Goal: Obtain resource: Download file/media

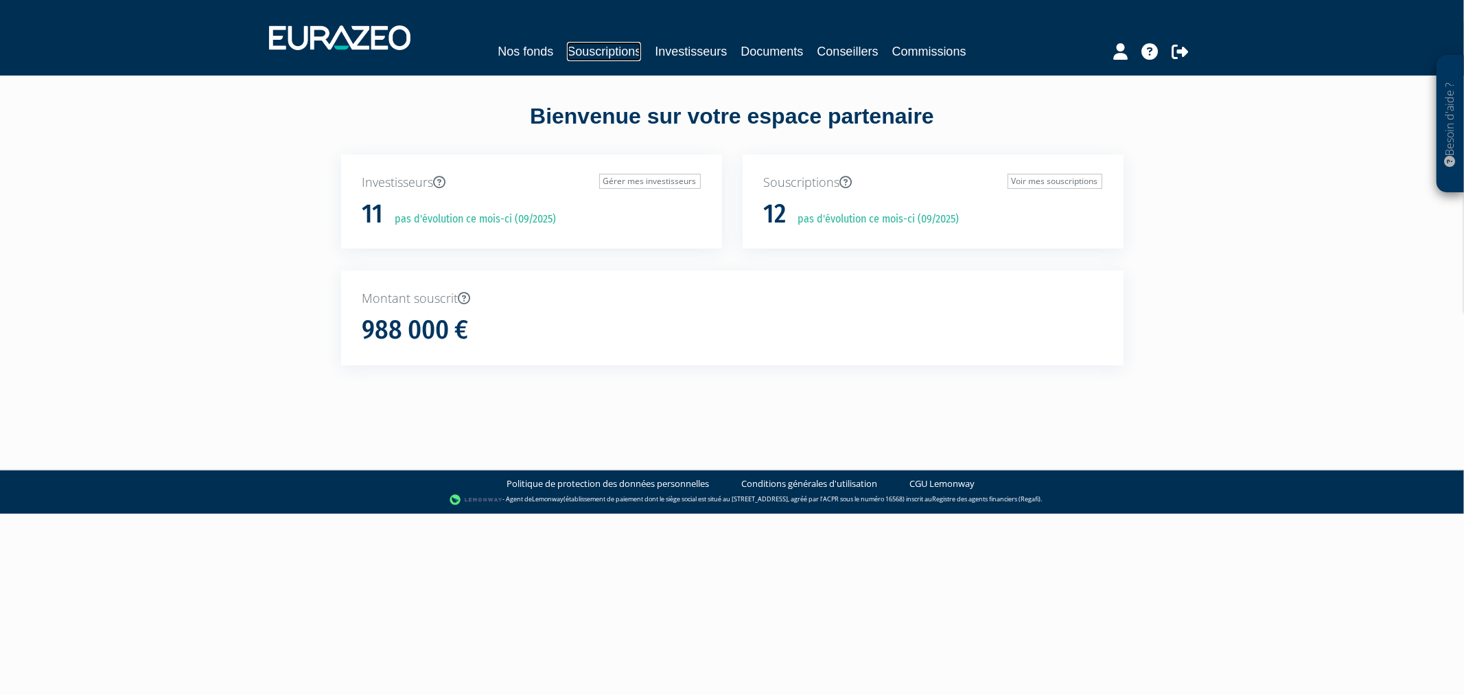
click at [567, 44] on link "Souscriptions" at bounding box center [604, 51] width 74 height 19
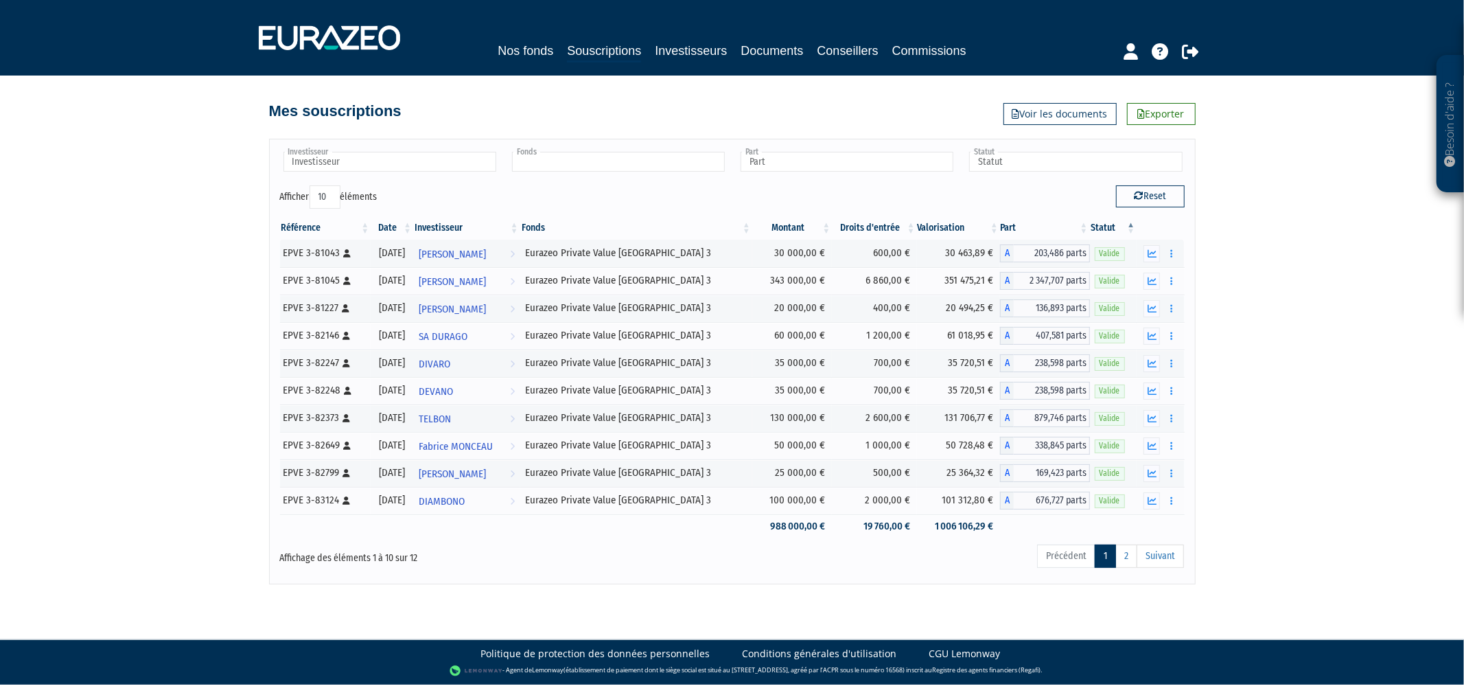
click at [579, 165] on input "text" at bounding box center [618, 162] width 213 height 20
click at [485, 159] on input "text" at bounding box center [390, 162] width 213 height 20
type input "Fonds"
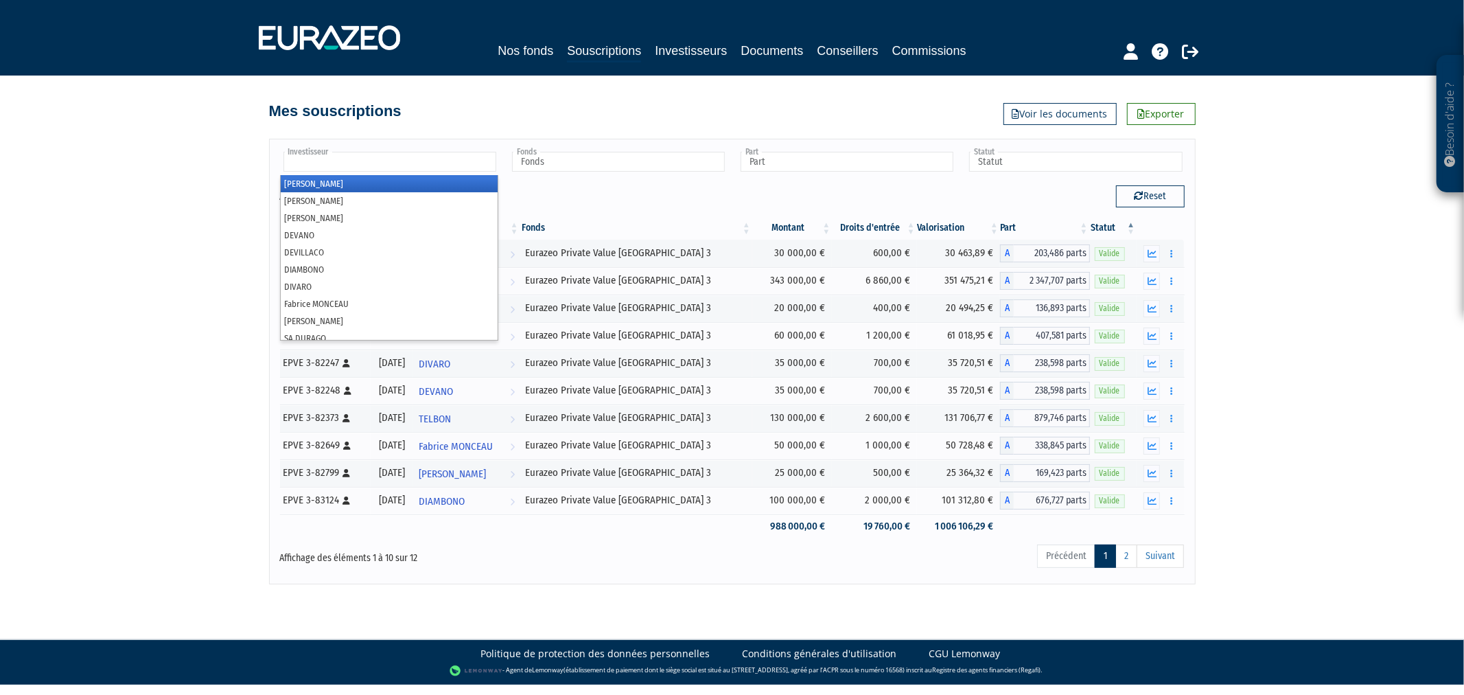
type input "f"
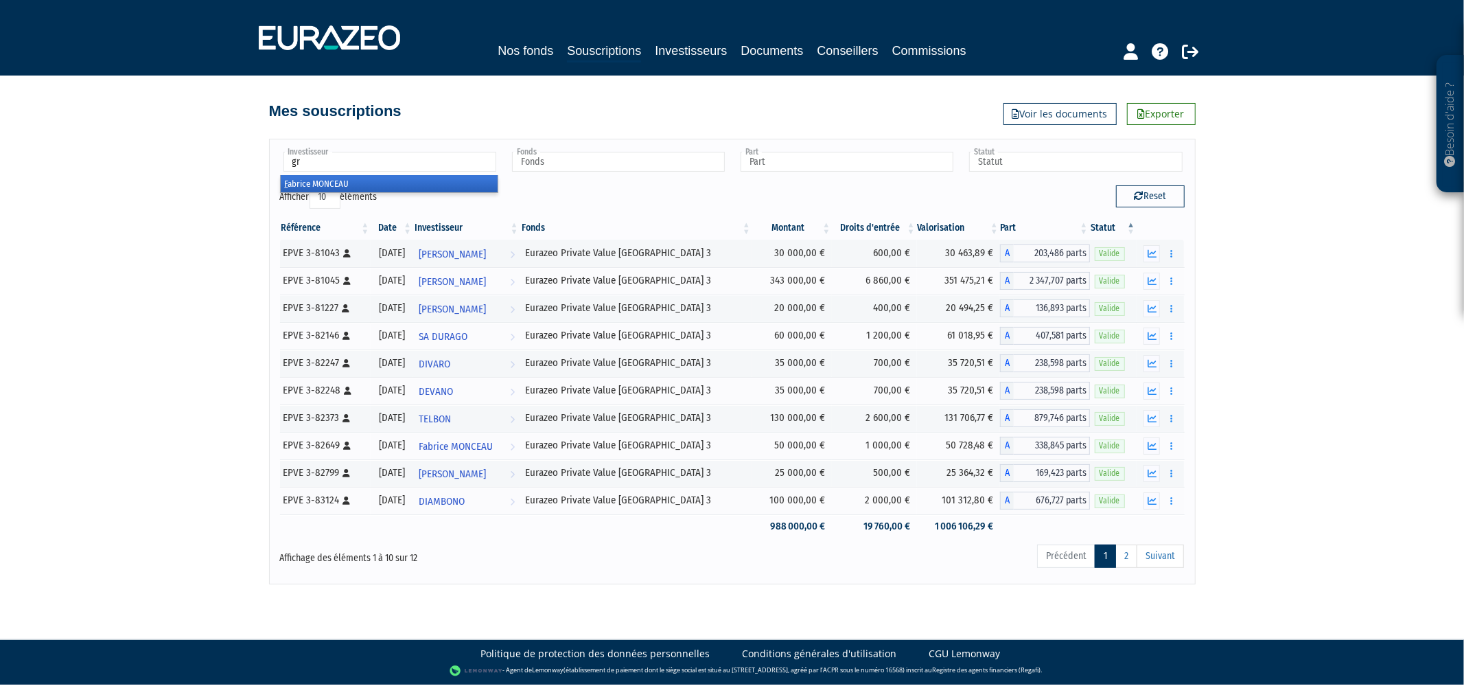
type input "gre"
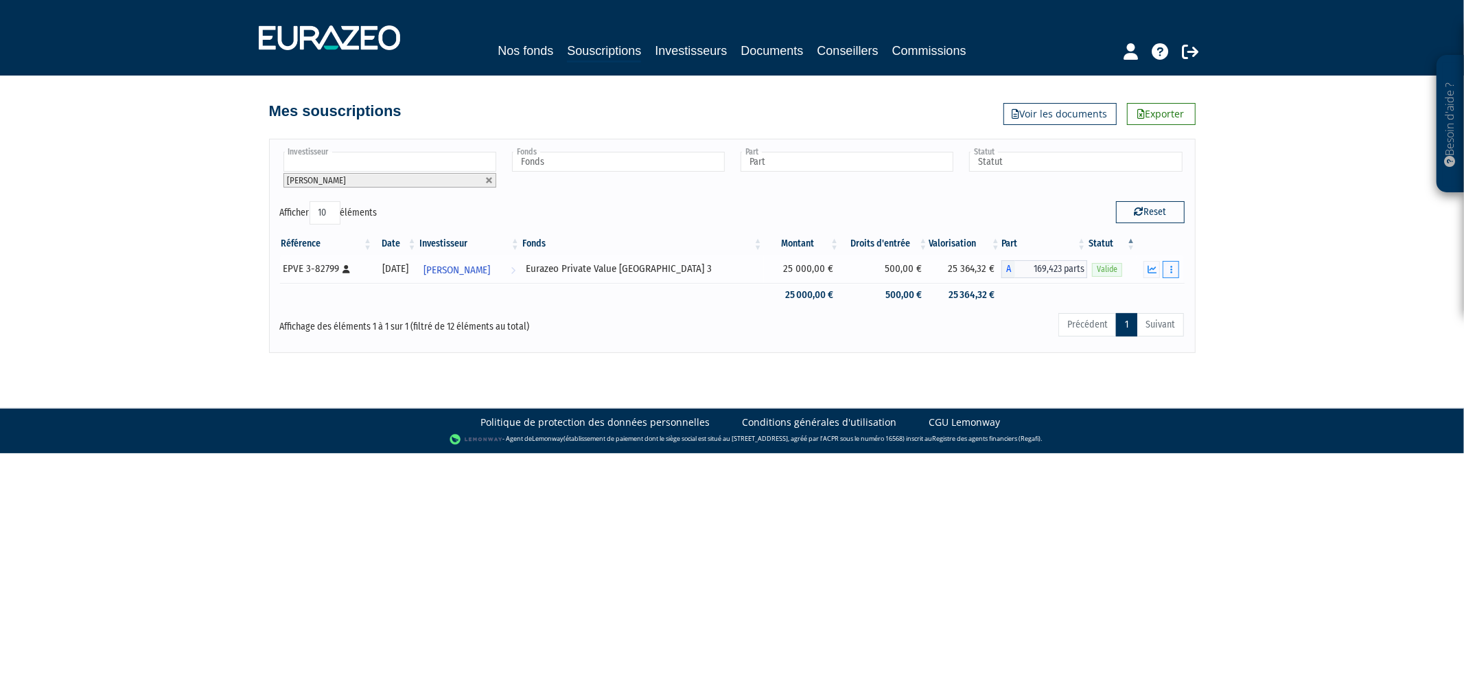
click at [1177, 271] on button "button" at bounding box center [1171, 269] width 16 height 17
click at [1175, 270] on button "button" at bounding box center [1171, 269] width 16 height 17
click at [484, 179] on li "Claire GREGOIRE" at bounding box center [390, 180] width 213 height 14
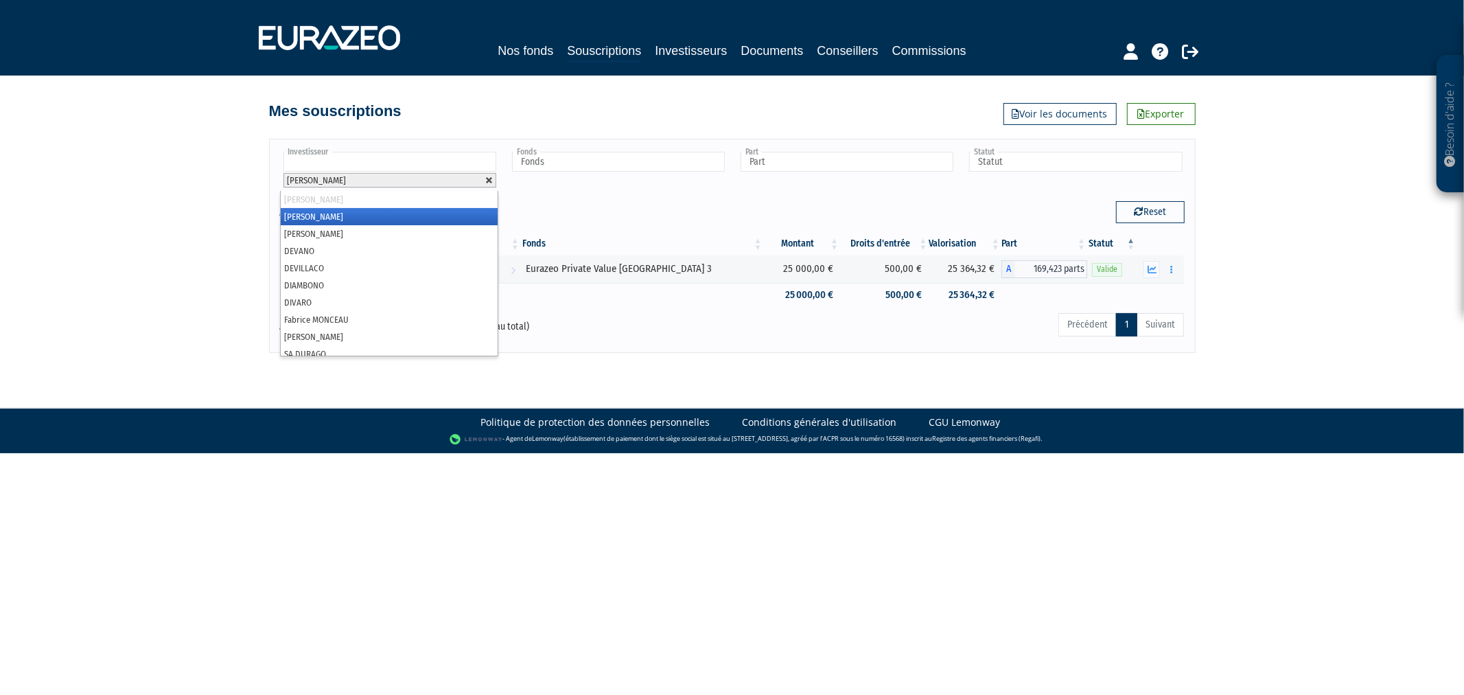
click at [489, 183] on link at bounding box center [489, 180] width 8 height 8
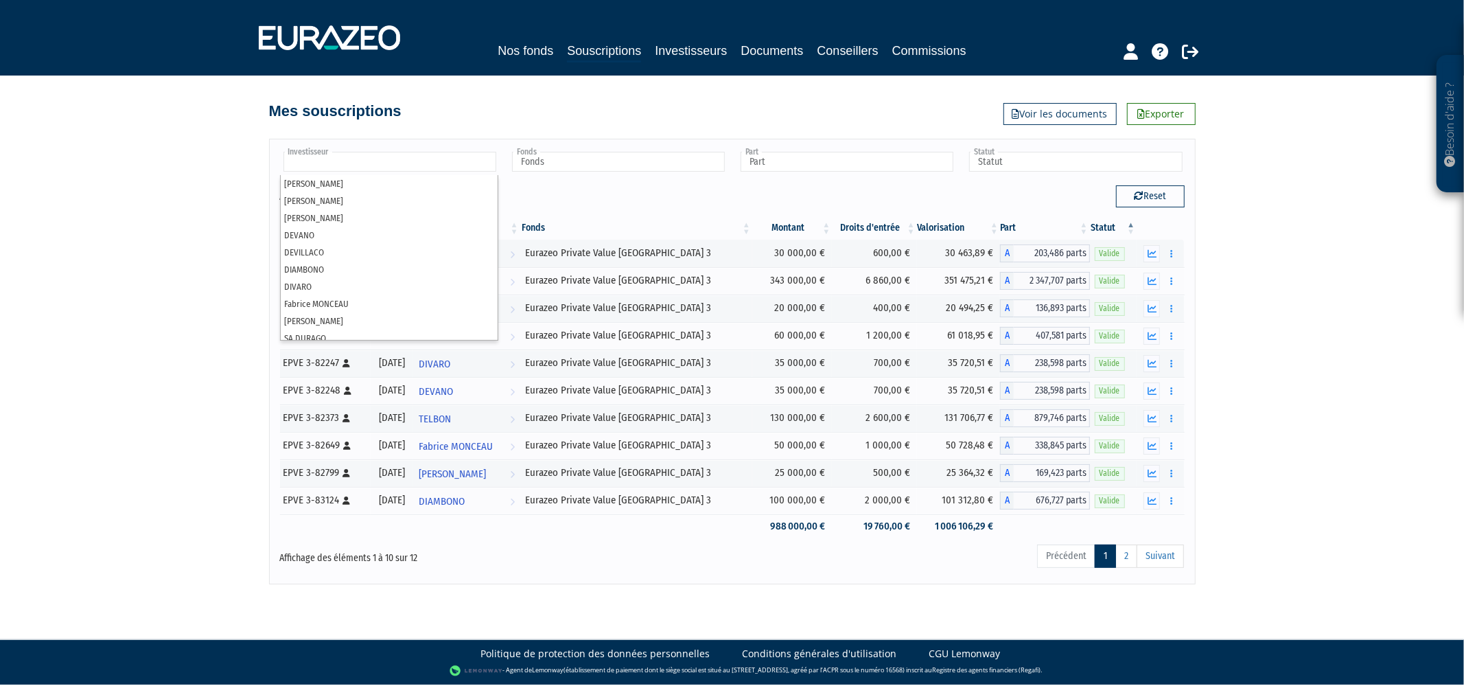
click at [1211, 275] on div "Besoin d'aide ? × J'ai besoin d'aide Si vous avez une question à propos du fonc…" at bounding box center [732, 292] width 1464 height 584
type input "Investisseur"
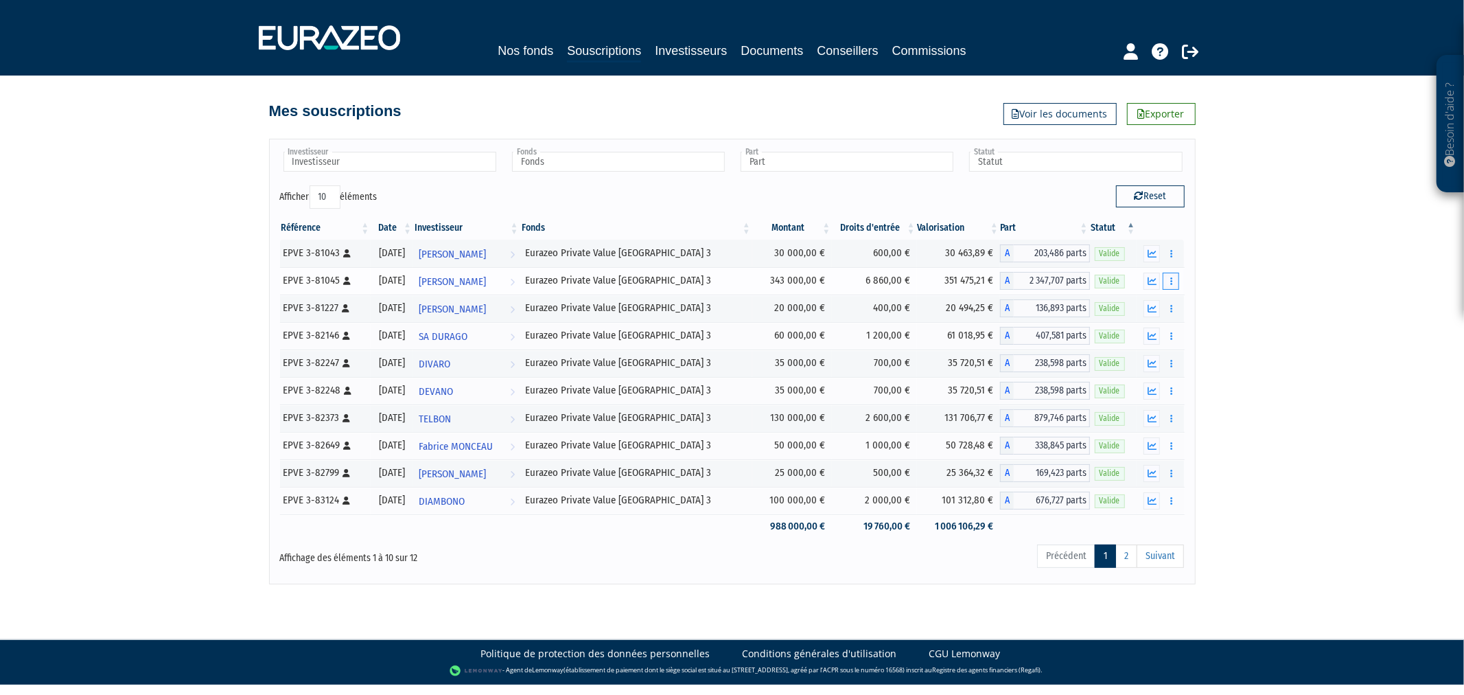
click at [1168, 286] on button "button" at bounding box center [1171, 281] width 16 height 17
click at [1154, 303] on link "Documents" at bounding box center [1141, 306] width 69 height 23
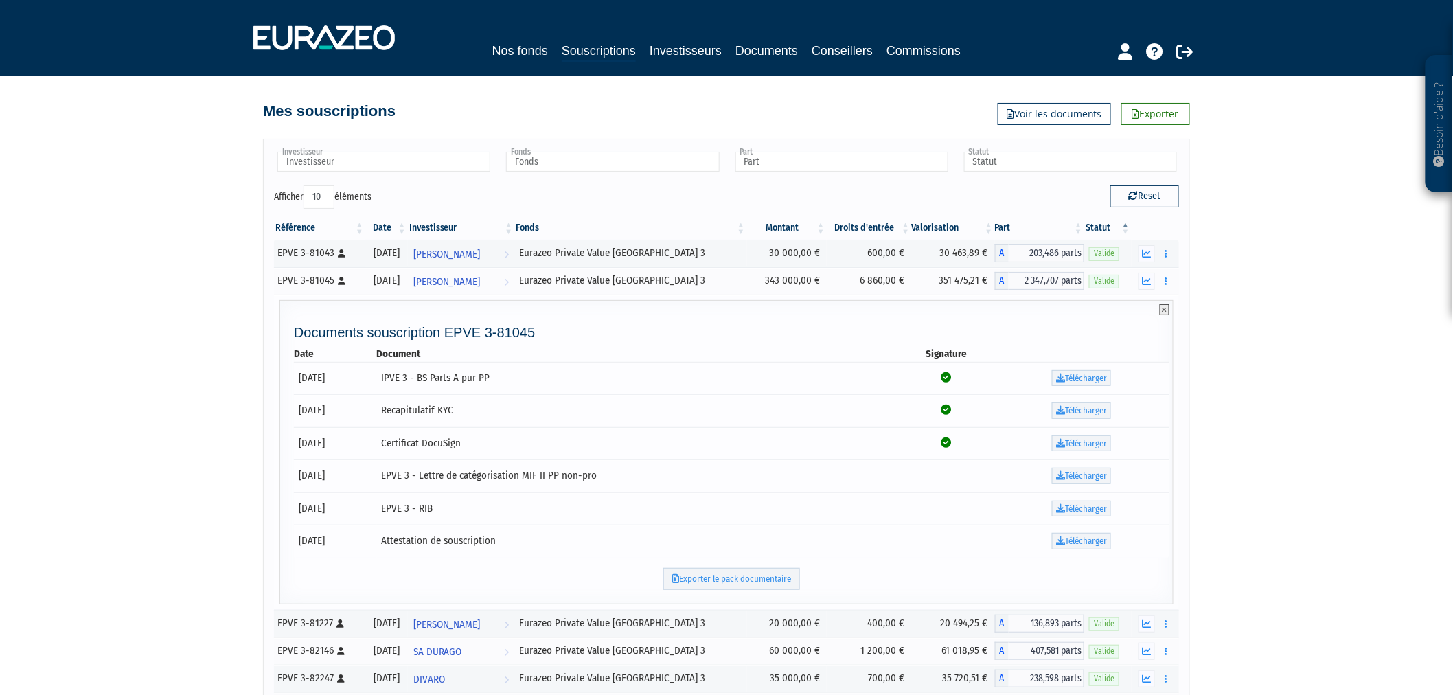
click at [1161, 308] on icon at bounding box center [1164, 309] width 10 height 11
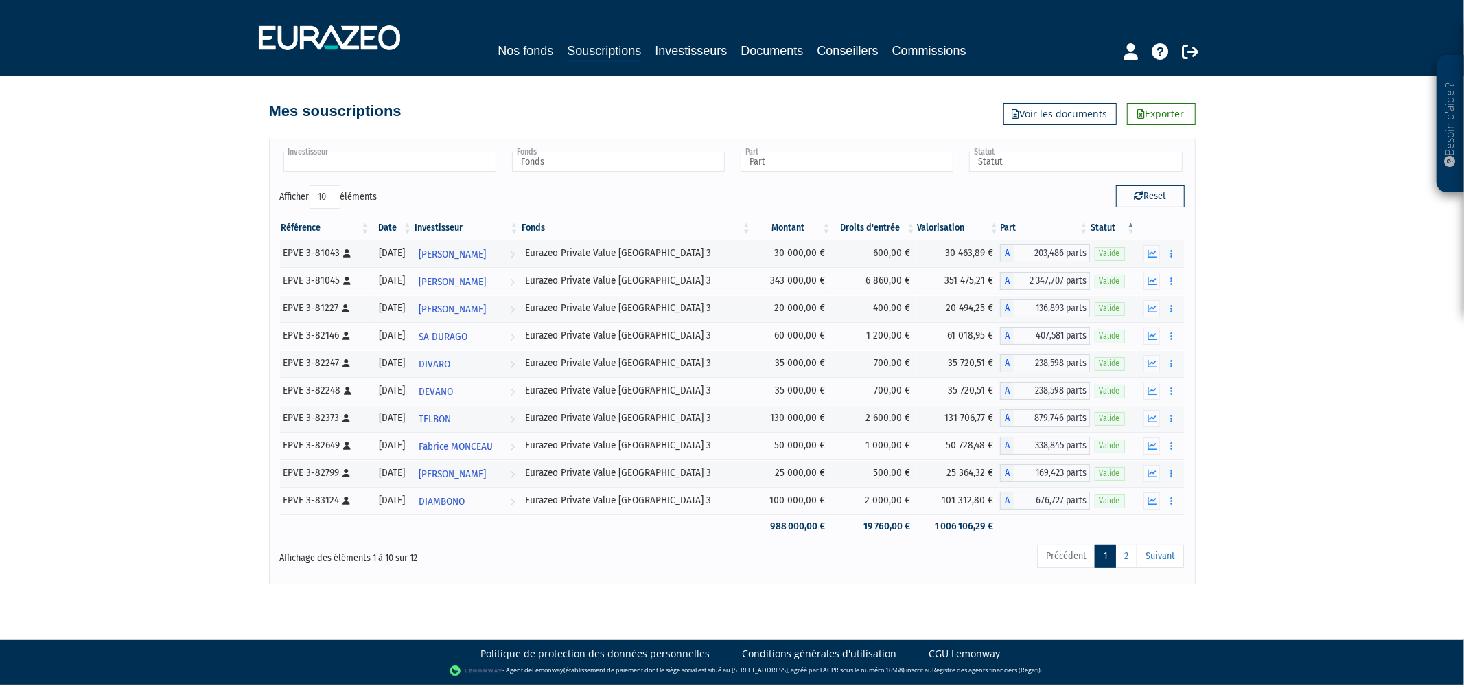
click at [474, 157] on input "text" at bounding box center [390, 162] width 213 height 20
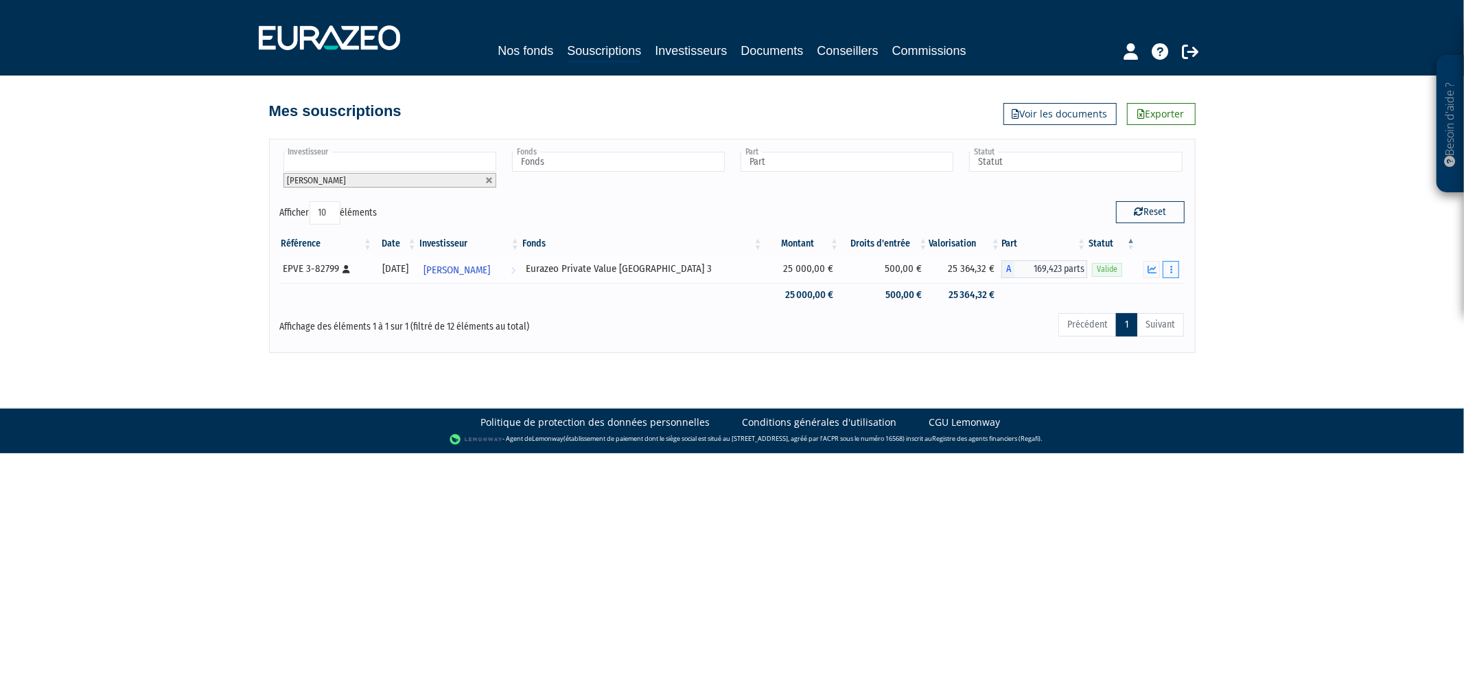
click at [1168, 272] on button "button" at bounding box center [1171, 269] width 16 height 17
click at [770, 50] on link "Documents" at bounding box center [772, 50] width 62 height 19
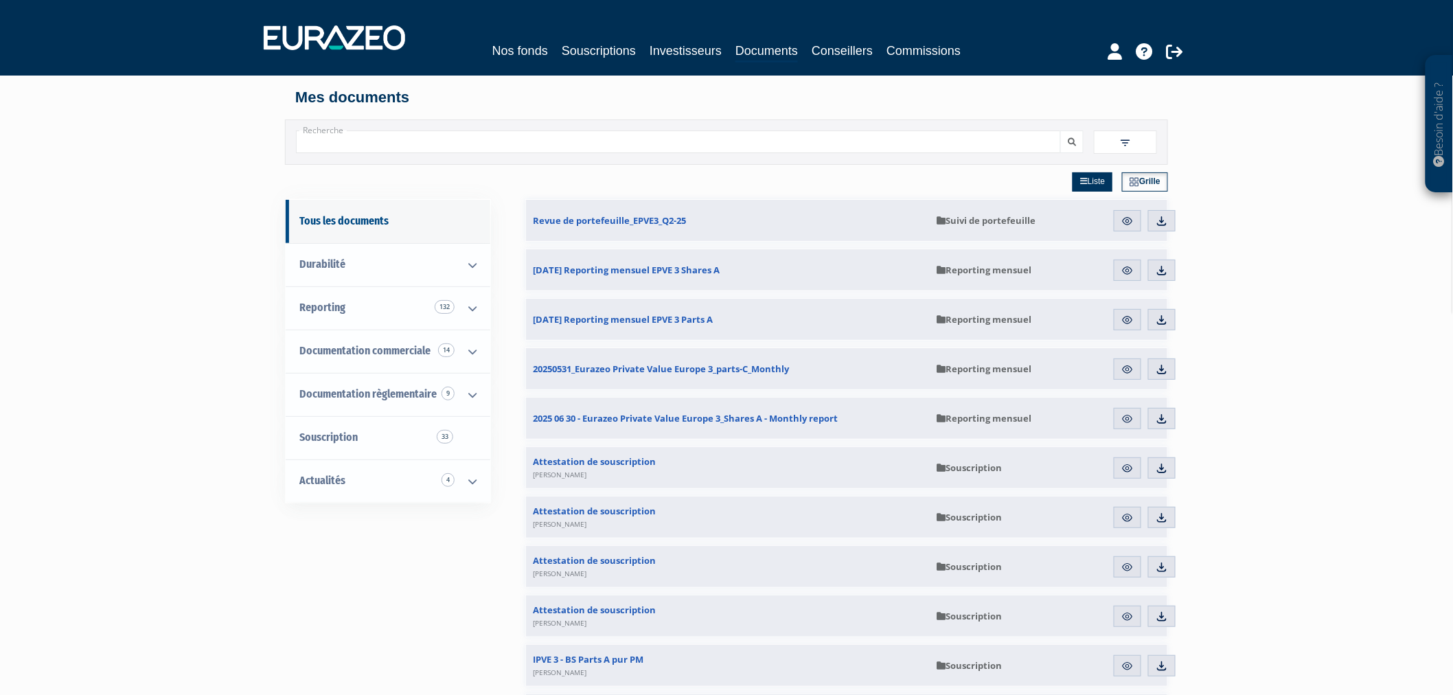
click at [1121, 137] on img at bounding box center [1125, 143] width 12 height 12
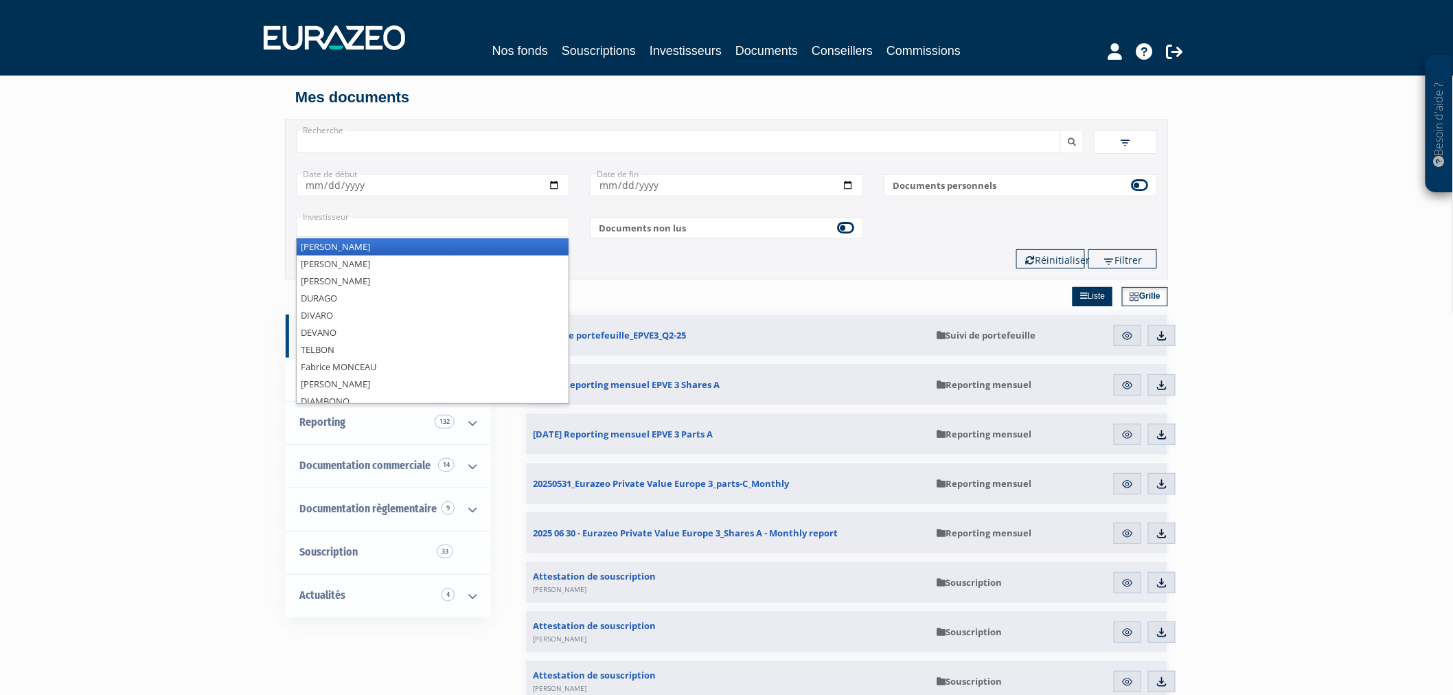
click at [474, 230] on input "text" at bounding box center [432, 227] width 273 height 20
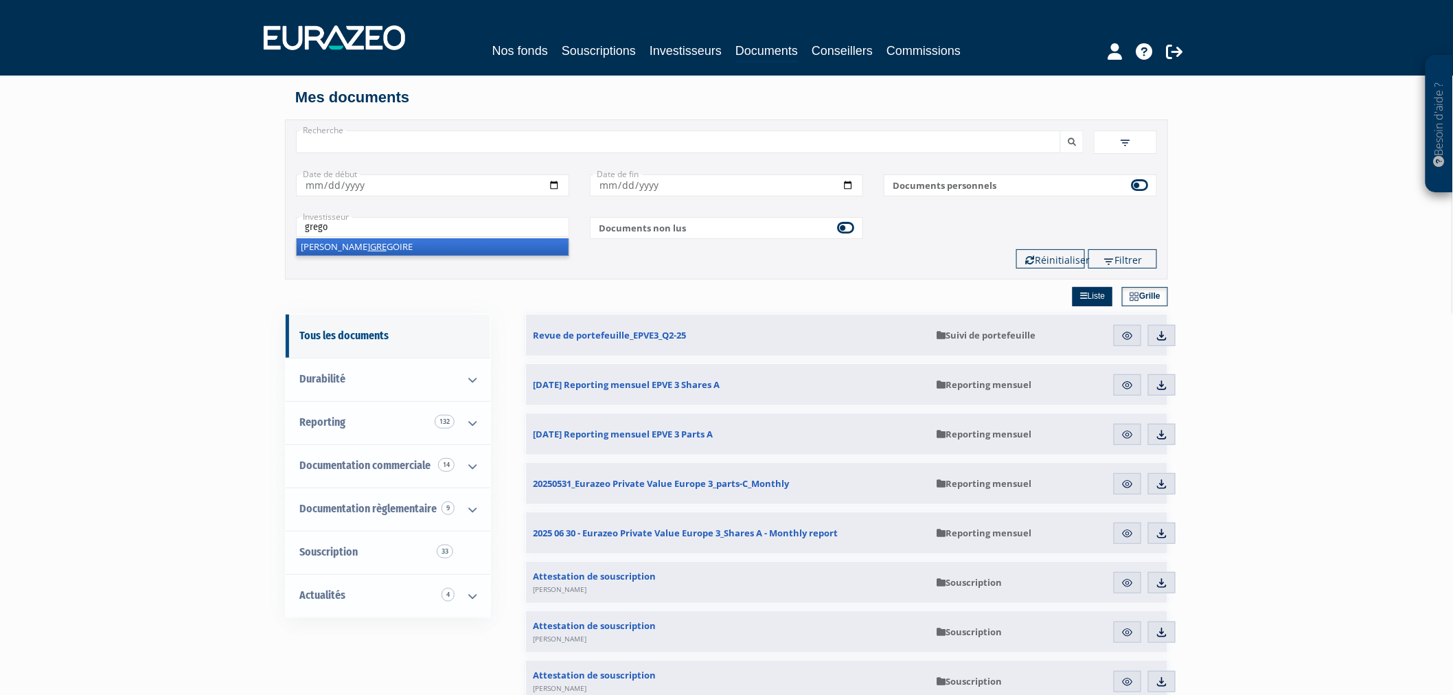
type input "gregoi"
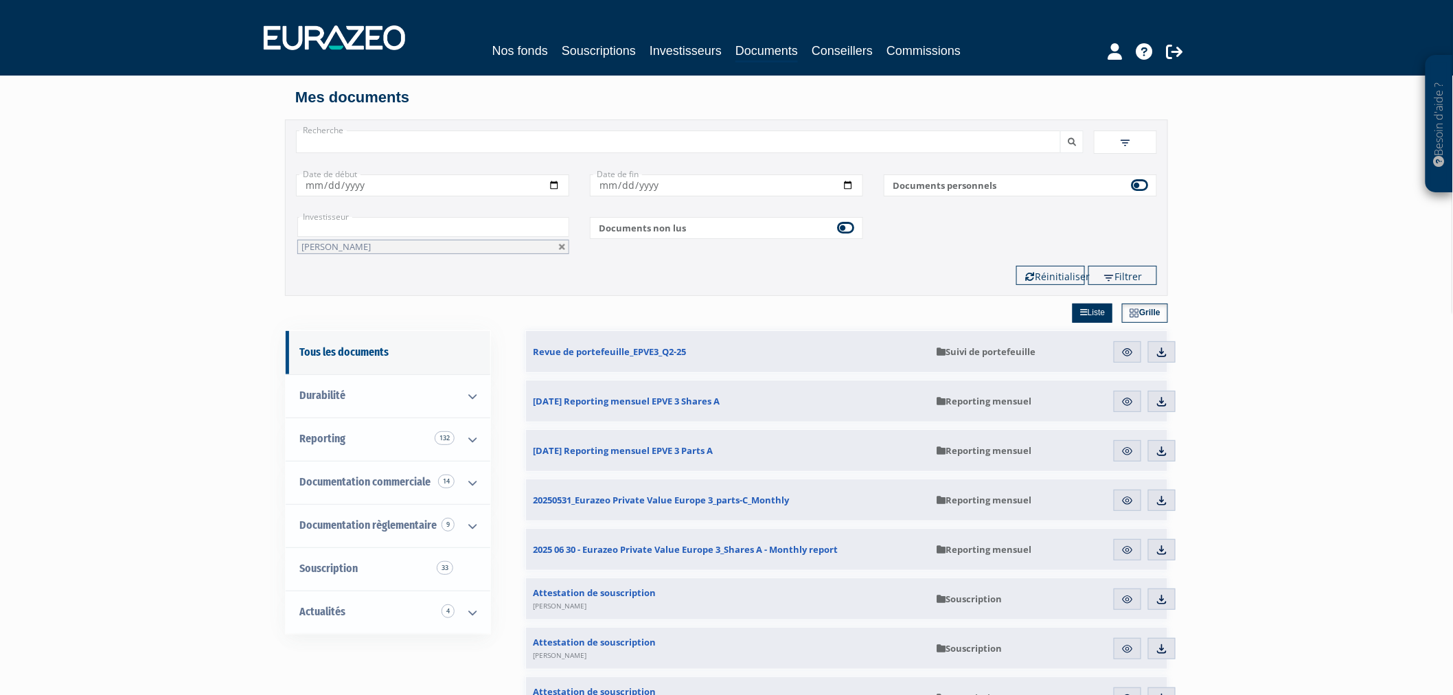
click at [1060, 130] on button "submit" at bounding box center [1071, 141] width 23 height 23
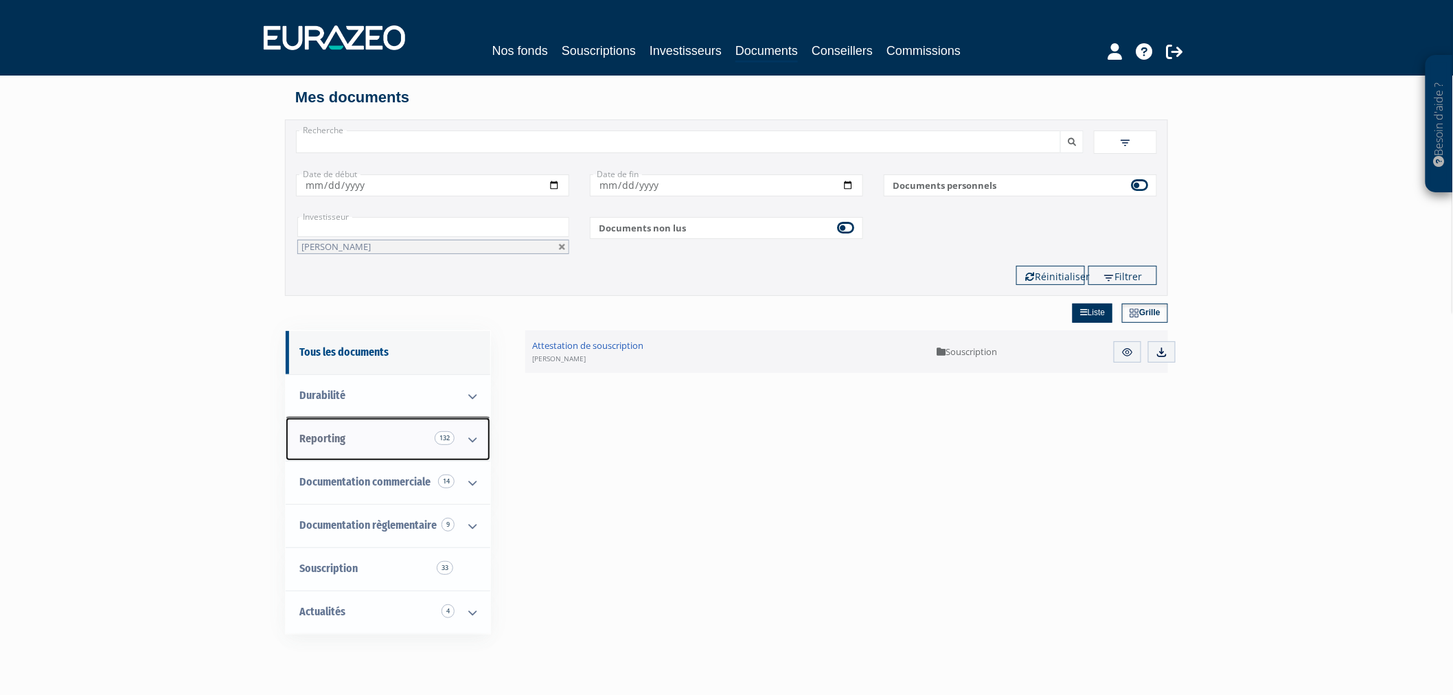
click at [411, 437] on link "Reporting 132" at bounding box center [388, 438] width 205 height 43
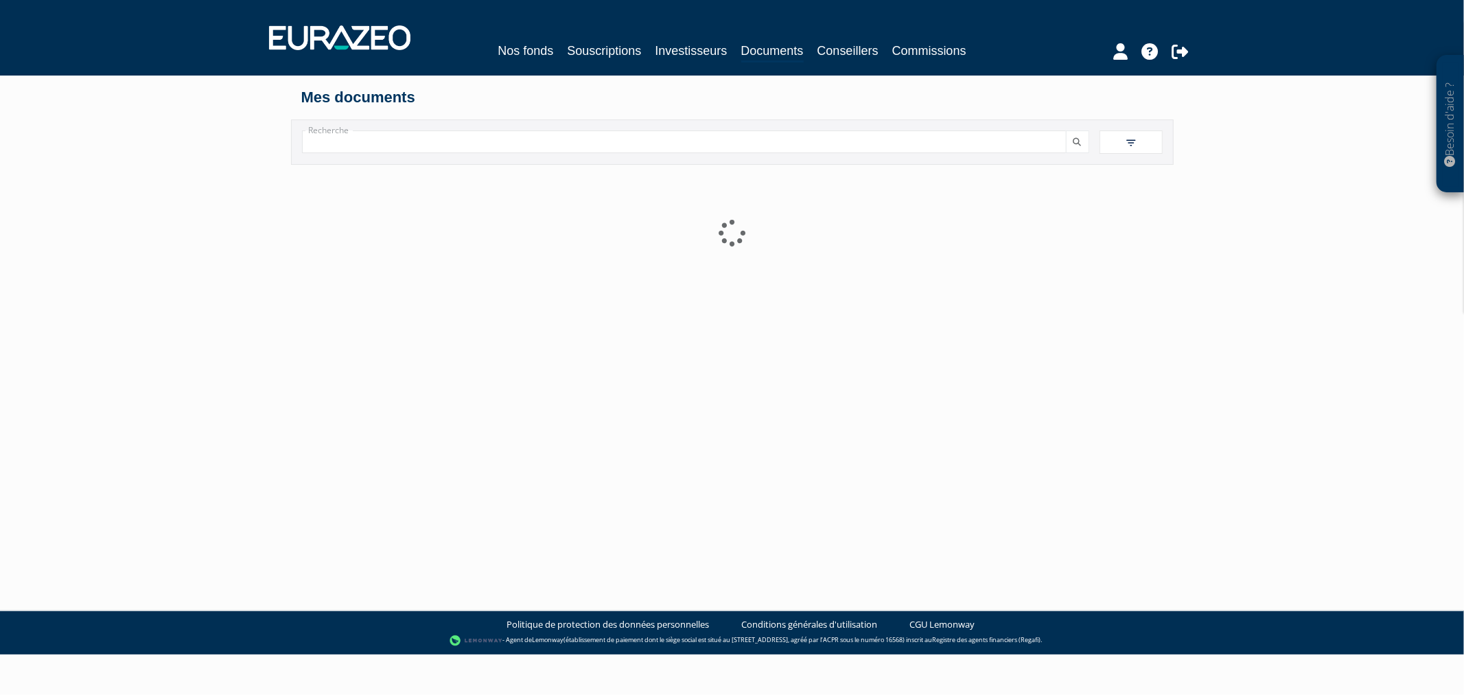
click at [1159, 146] on span at bounding box center [1131, 141] width 63 height 23
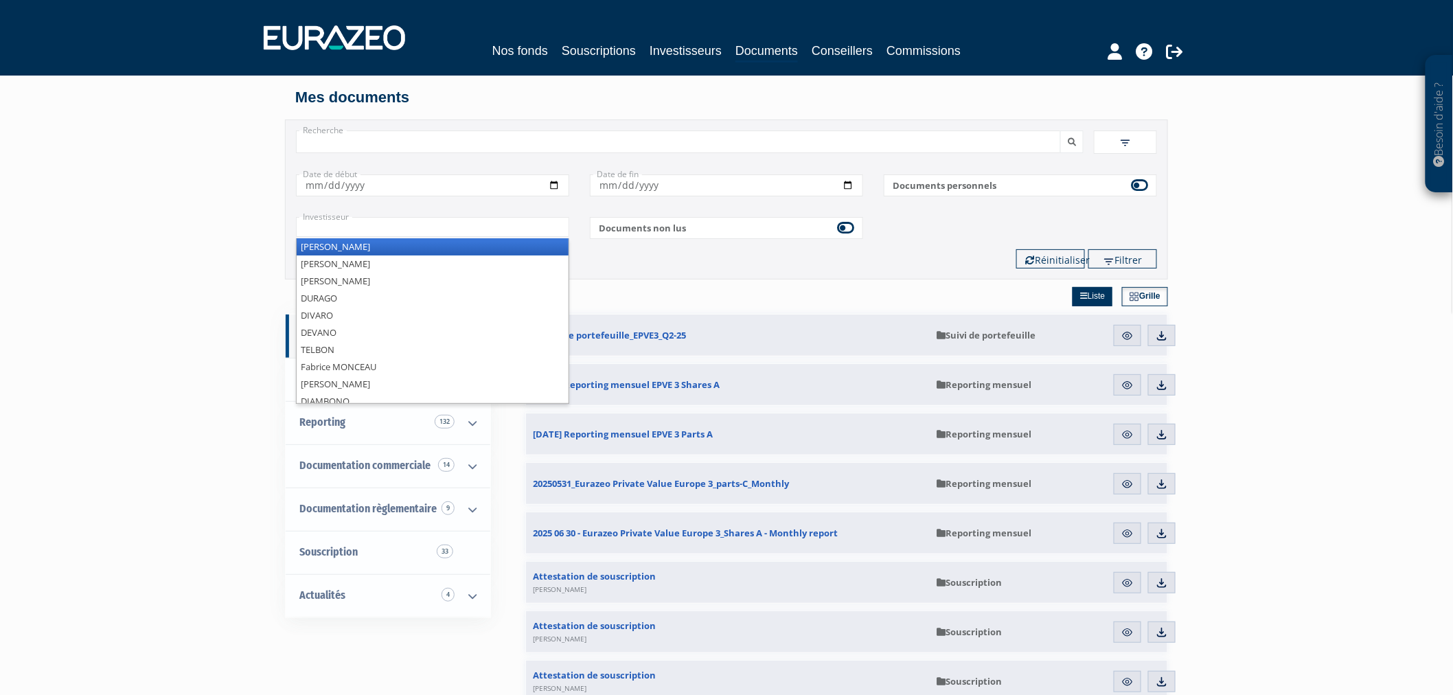
click at [526, 229] on input "text" at bounding box center [432, 227] width 273 height 20
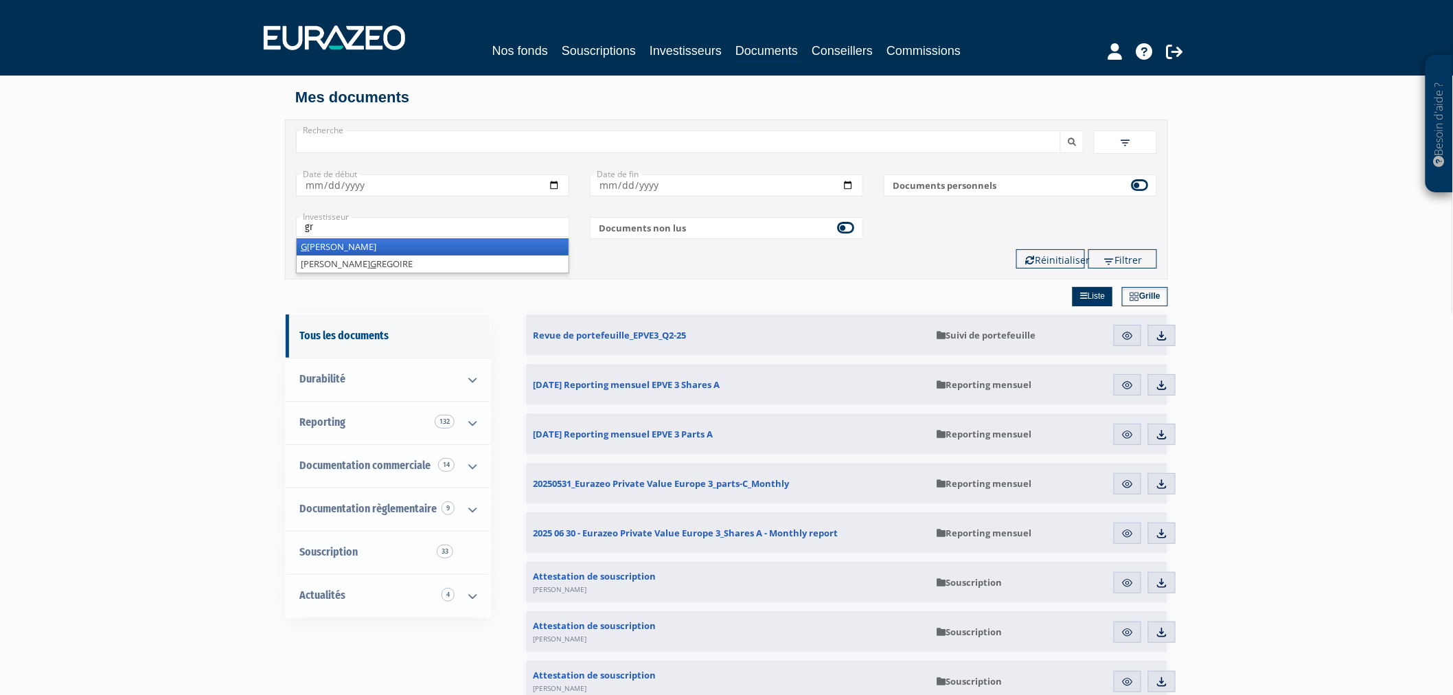
type input "gre"
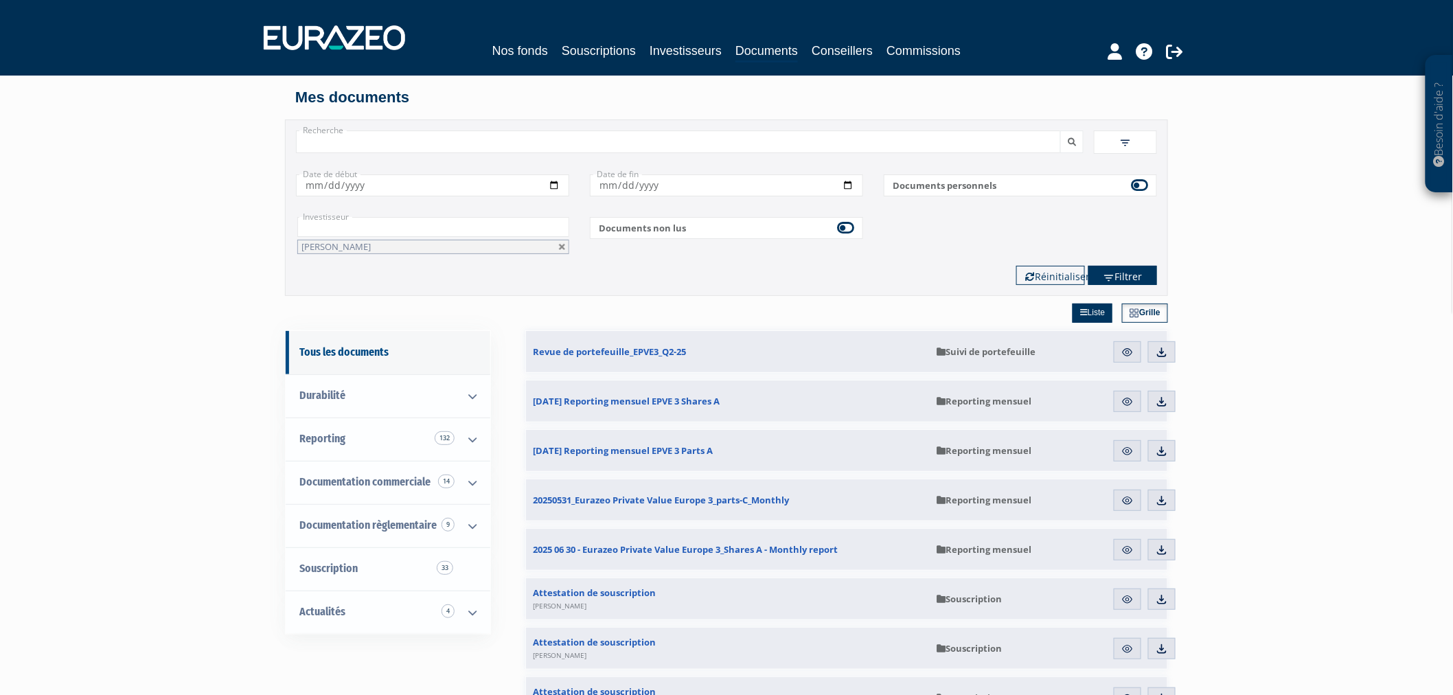
click at [1111, 278] on img "submit" at bounding box center [1109, 278] width 12 height 12
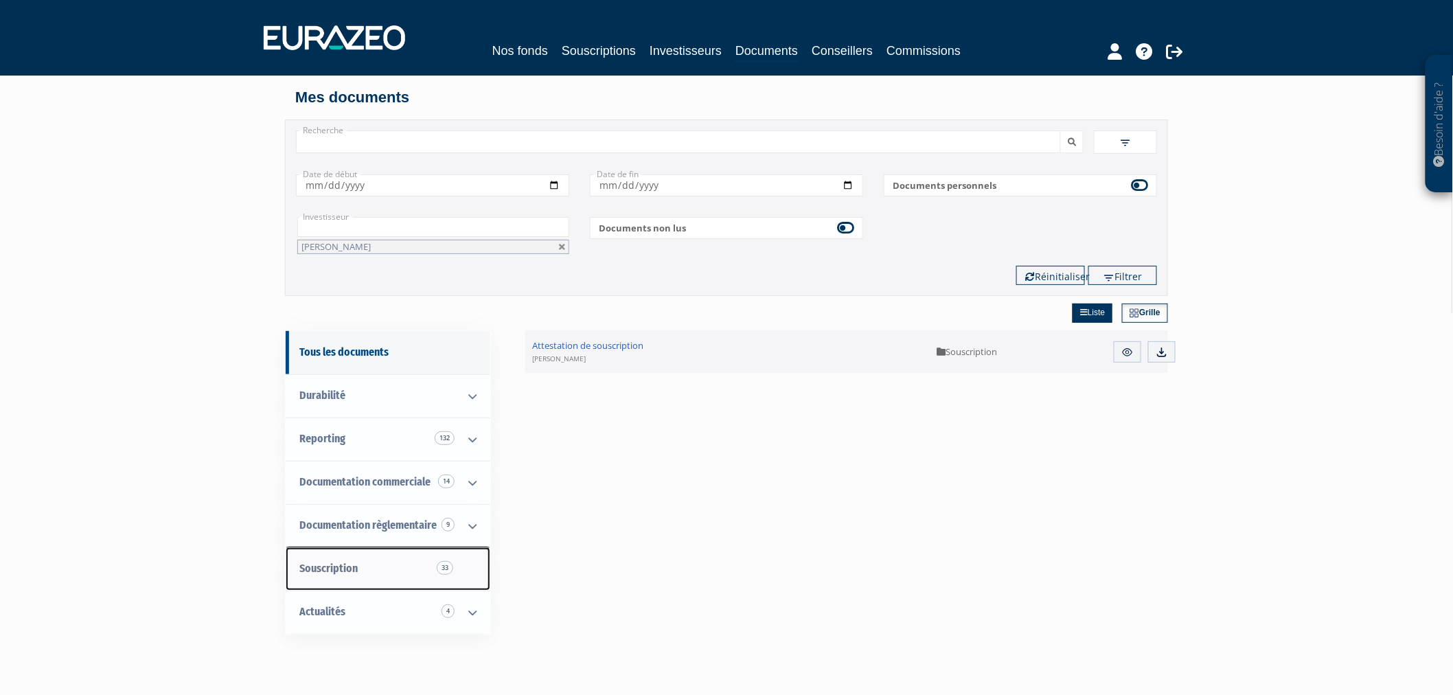
click at [475, 573] on link "Souscription 33" at bounding box center [388, 568] width 205 height 43
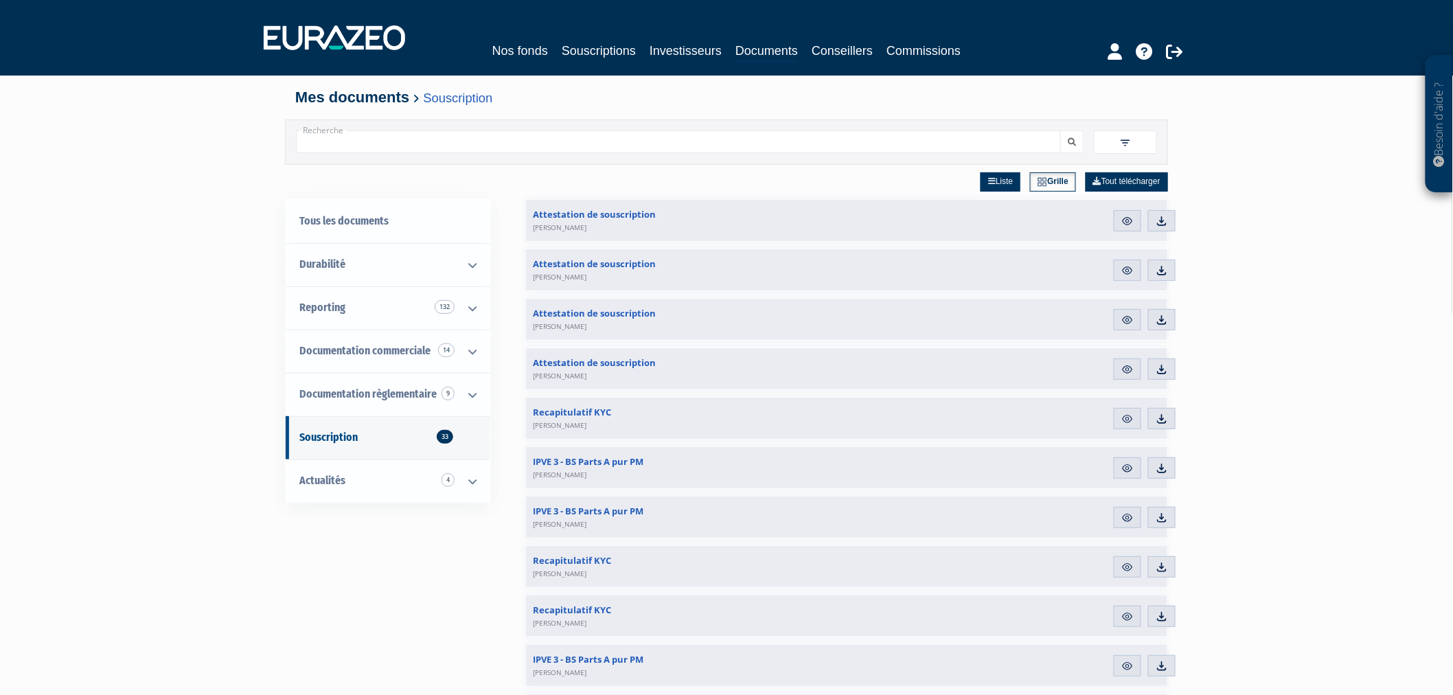
click at [1030, 146] on input "Recherche" at bounding box center [678, 141] width 765 height 23
click at [1138, 144] on span at bounding box center [1125, 141] width 63 height 23
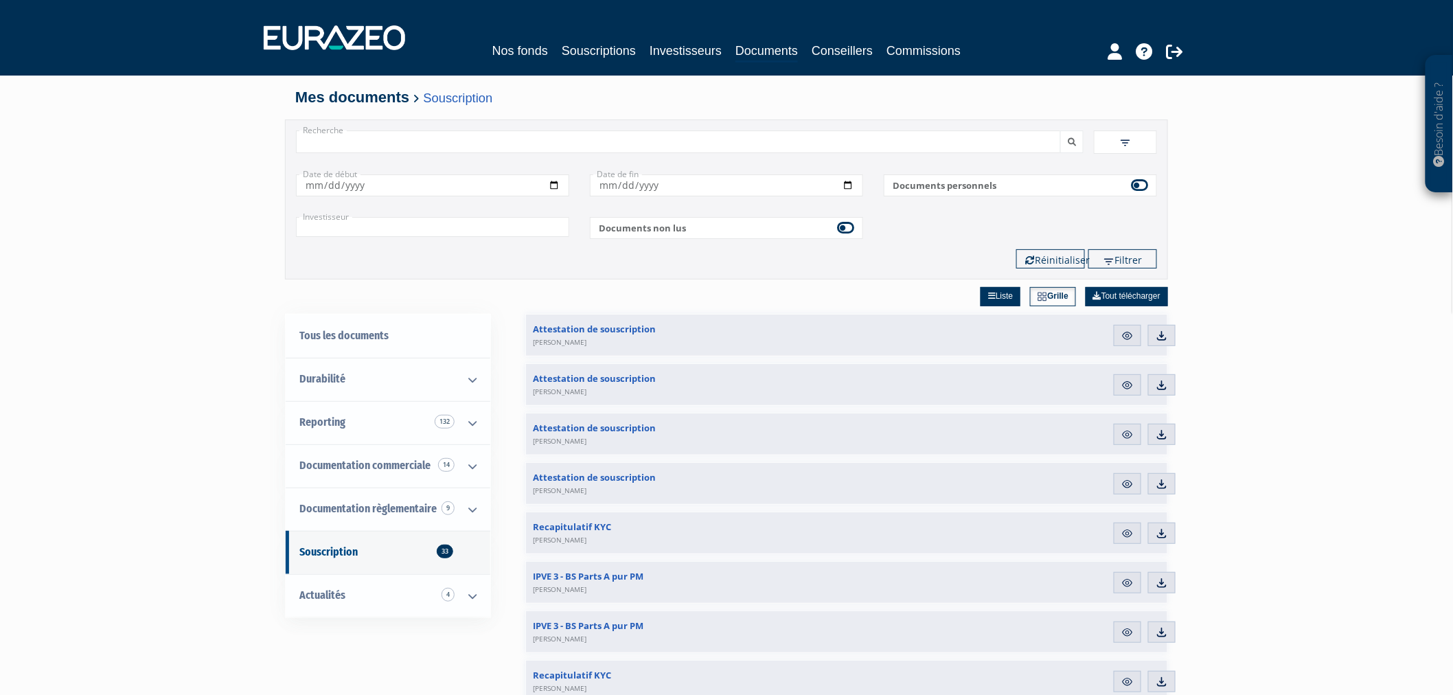
click at [429, 239] on div "Filtres Liste Grille Date de début" at bounding box center [726, 216] width 861 height 104
click at [424, 231] on input "text" at bounding box center [432, 227] width 273 height 20
type input "gre"
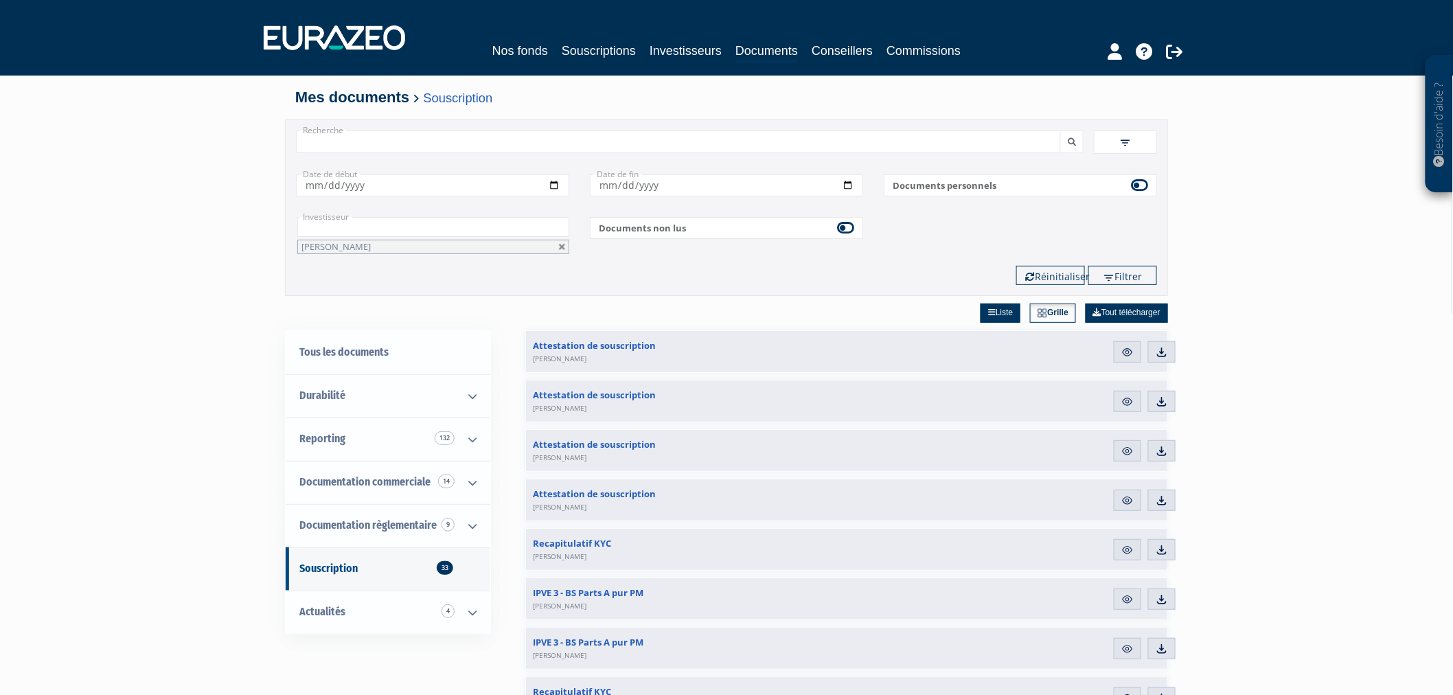
click at [1060, 130] on button "submit" at bounding box center [1071, 141] width 23 height 23
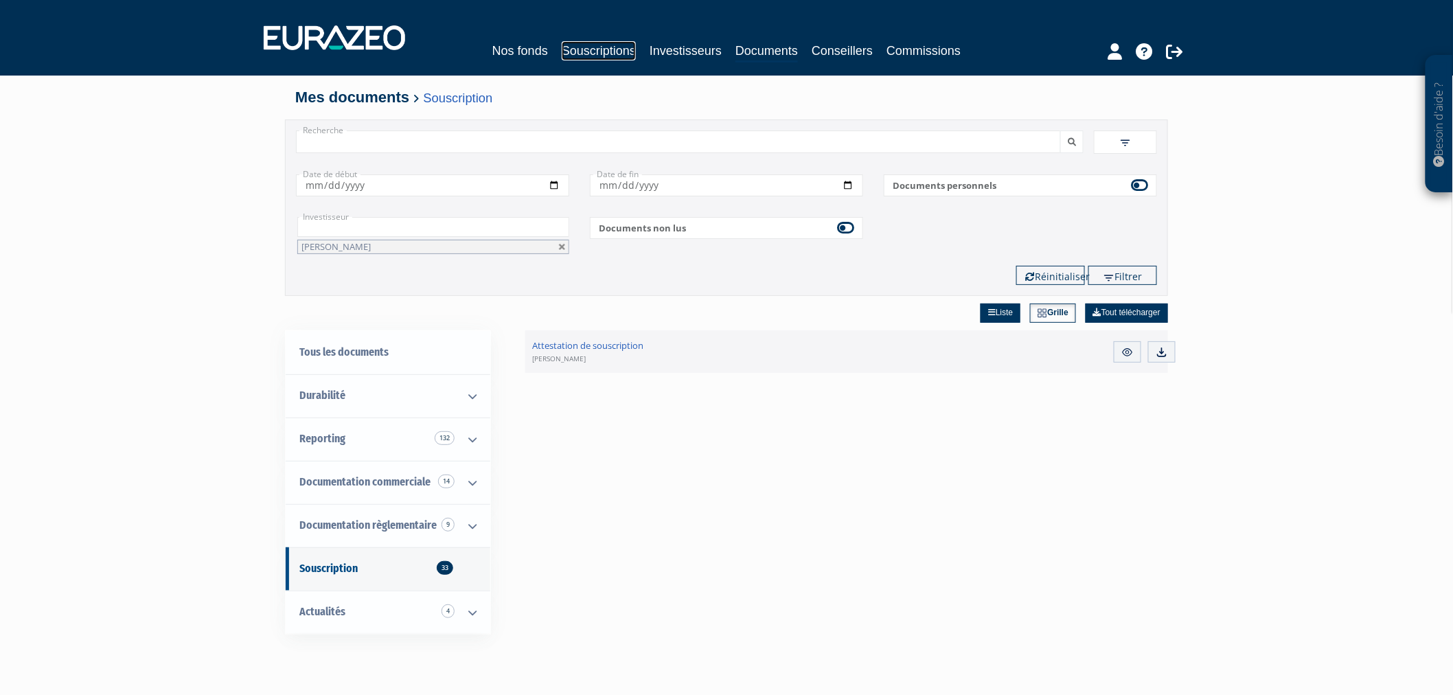
click at [566, 44] on link "Souscriptions" at bounding box center [599, 50] width 74 height 19
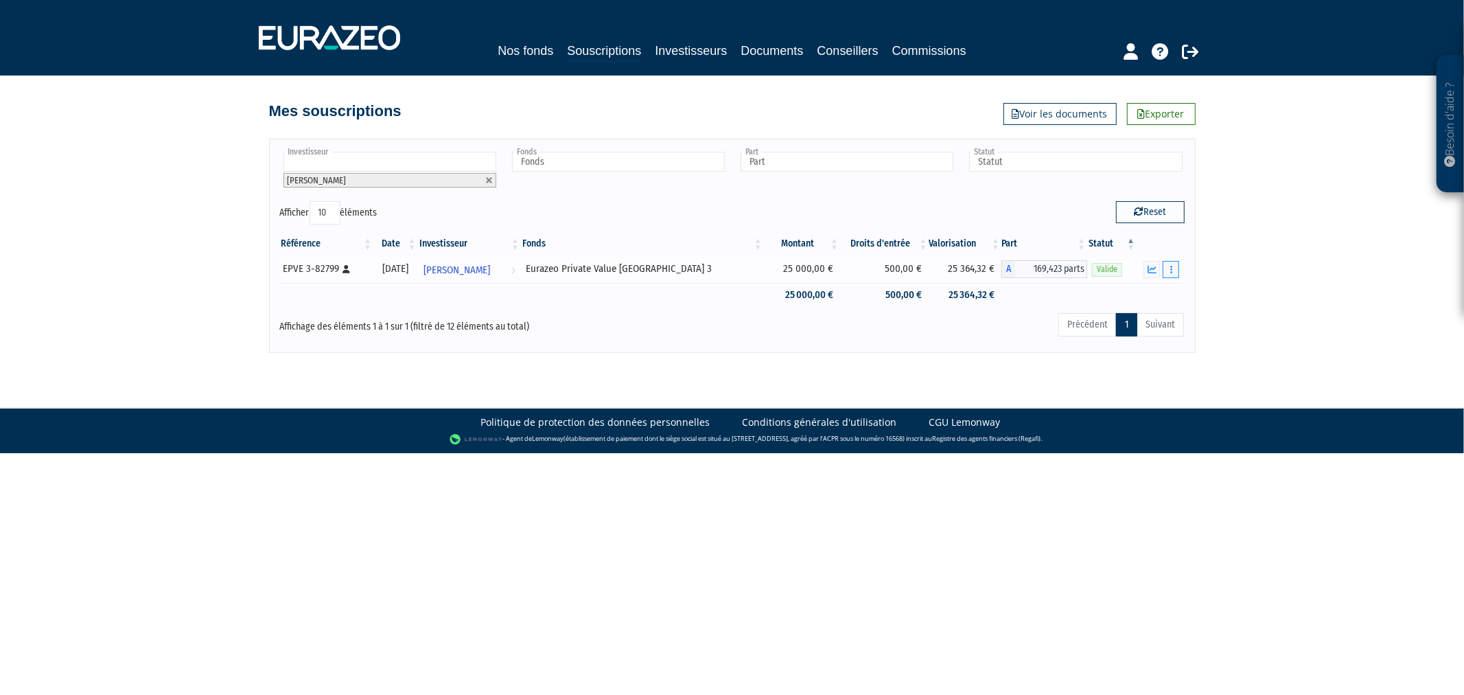
click at [1170, 275] on button "button" at bounding box center [1171, 269] width 16 height 17
click at [1156, 292] on link "Documents" at bounding box center [1141, 294] width 69 height 23
click at [1170, 269] on icon "button" at bounding box center [1171, 269] width 2 height 9
click at [1156, 298] on link "Documents" at bounding box center [1141, 294] width 69 height 23
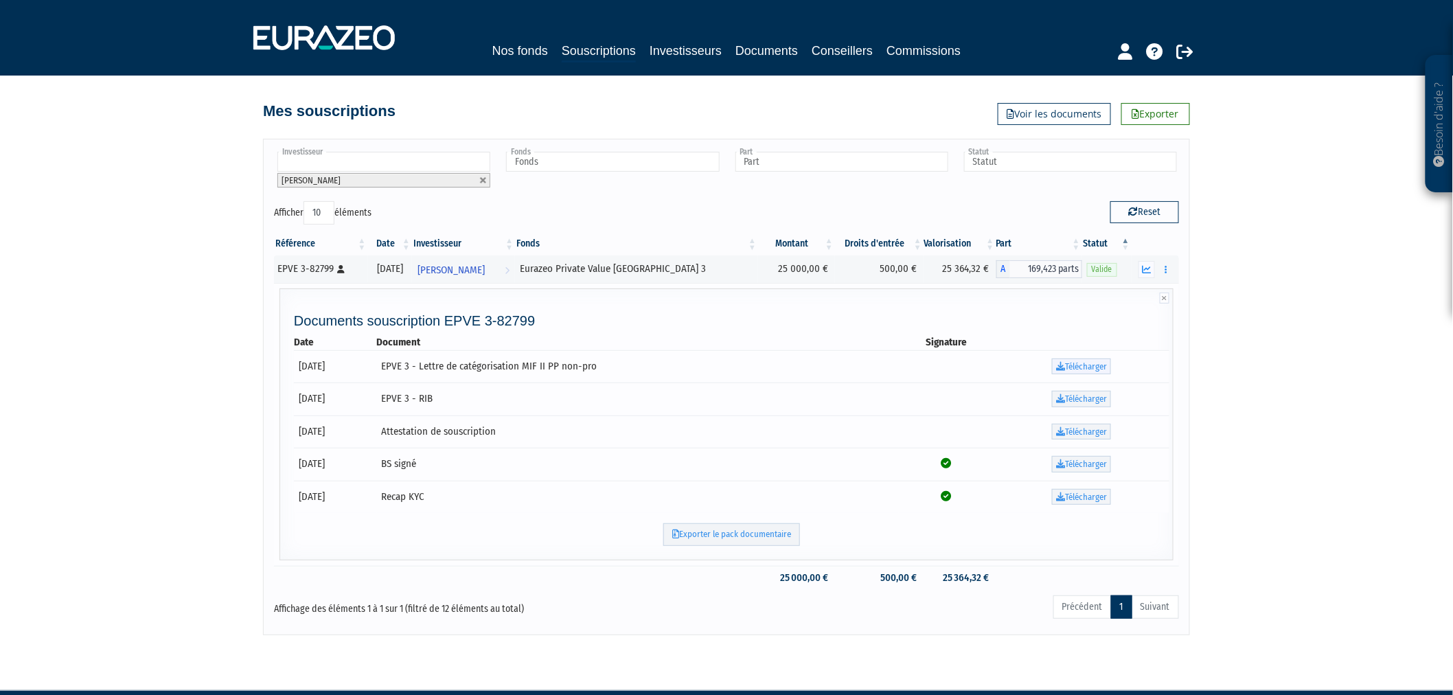
click at [1076, 369] on link "Télécharger" at bounding box center [1081, 366] width 59 height 16
click at [1070, 472] on link "Télécharger" at bounding box center [1081, 464] width 59 height 16
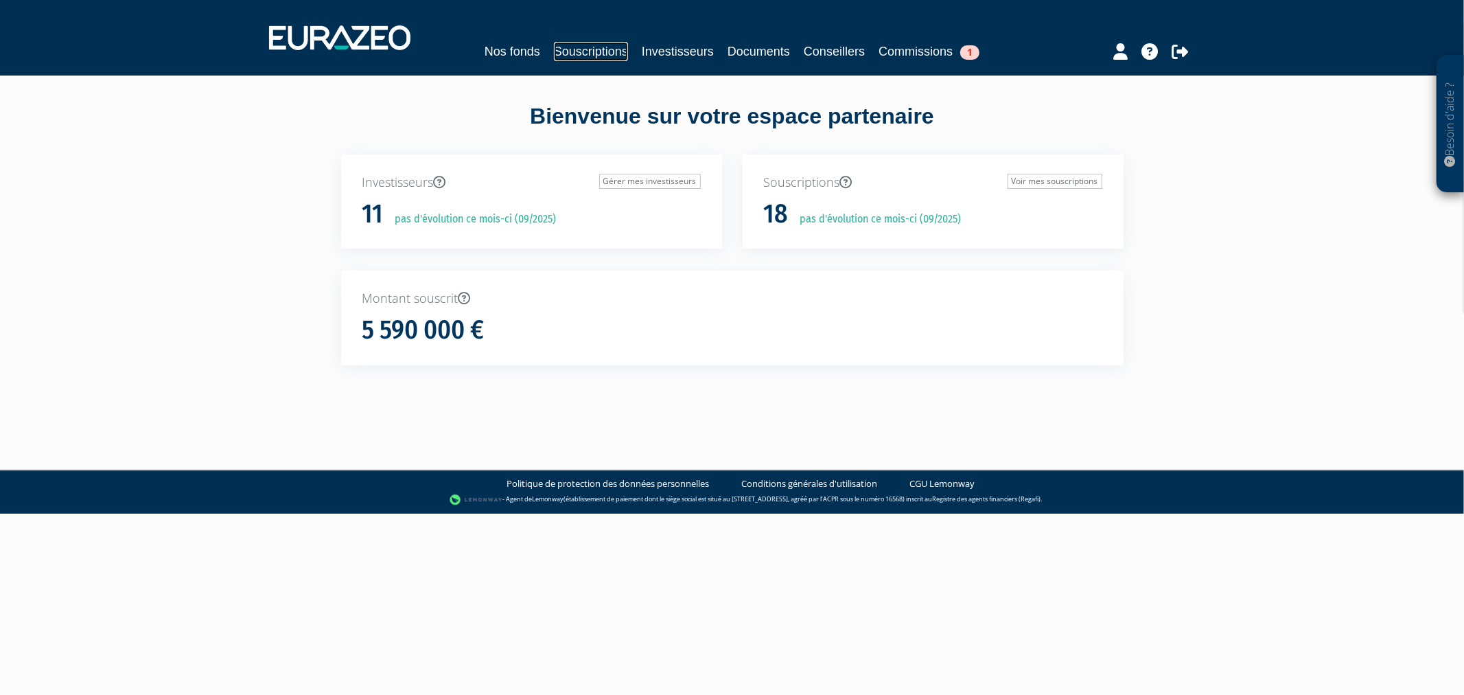
click at [587, 49] on link "Souscriptions" at bounding box center [591, 51] width 74 height 19
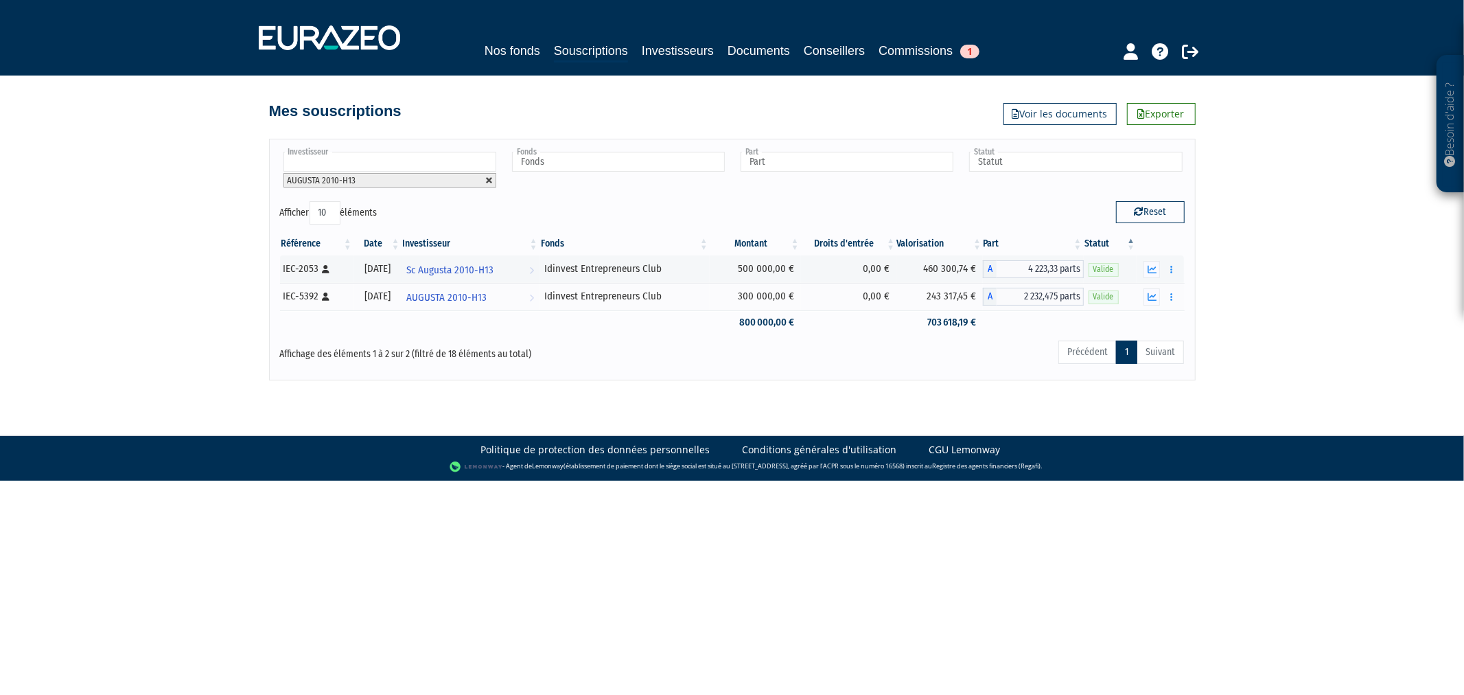
click at [489, 177] on link at bounding box center [489, 180] width 8 height 8
type input "Investisseur"
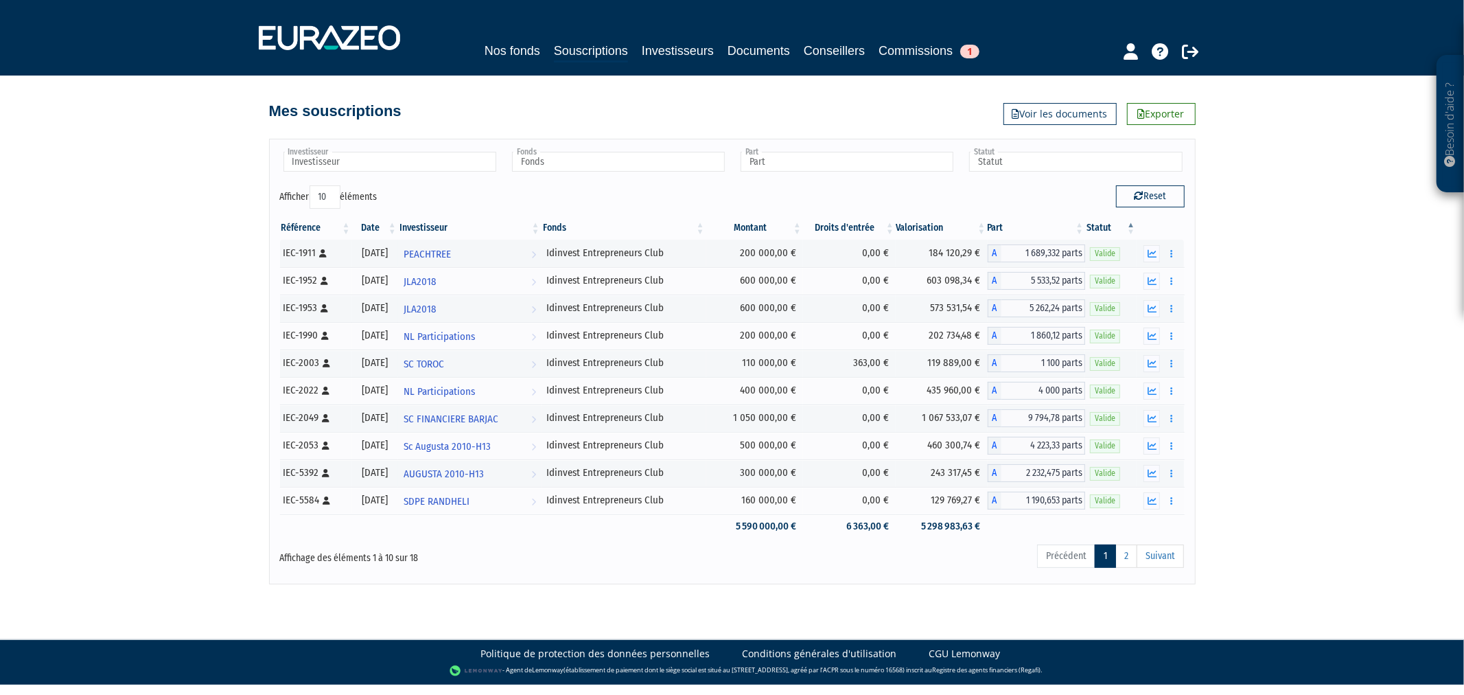
drag, startPoint x: 327, startPoint y: 196, endPoint x: 328, endPoint y: 206, distance: 9.7
click at [327, 196] on select "10 25 50 100" at bounding box center [325, 196] width 31 height 23
select select "50"
click at [310, 185] on select "10 25 50 100" at bounding box center [325, 196] width 31 height 23
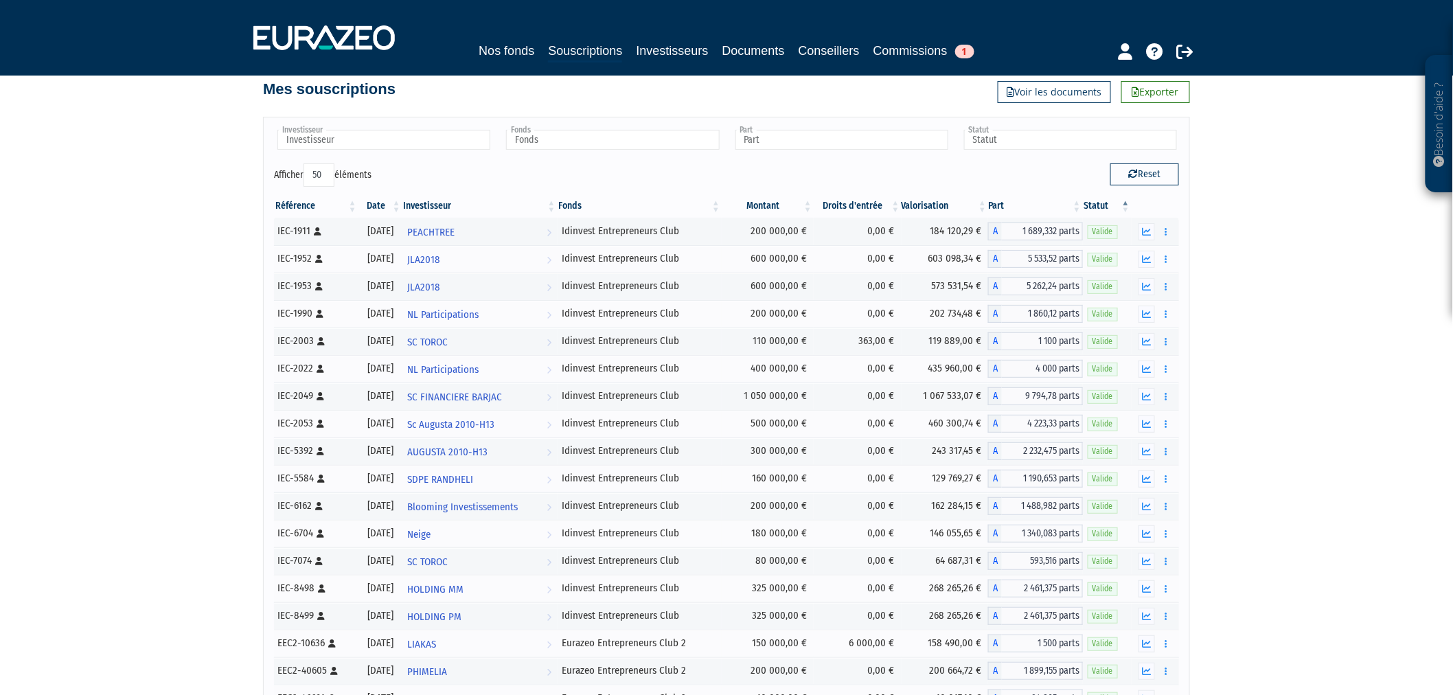
scroll to position [21, 0]
click at [1138, 96] on icon at bounding box center [1136, 94] width 8 height 10
